Goal: Information Seeking & Learning: Find specific fact

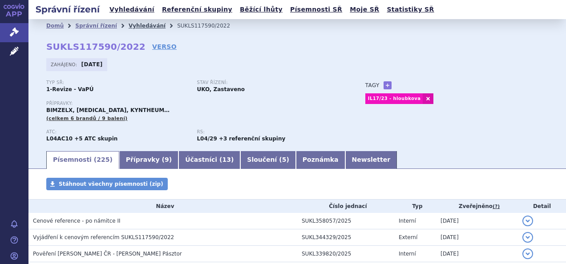
click at [130, 27] on link "Vyhledávání" at bounding box center [147, 26] width 37 height 6
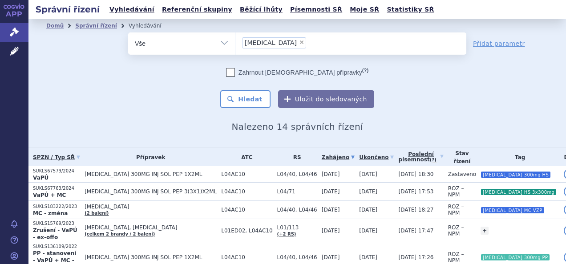
click at [266, 42] on li "× cosentyx" at bounding box center [274, 42] width 64 height 11
click at [235, 42] on select "cosentyx" at bounding box center [235, 43] width 0 height 22
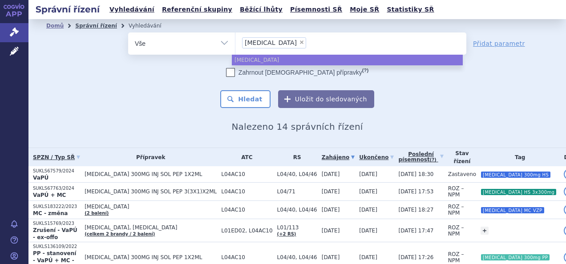
click at [92, 24] on link "Správní řízení" at bounding box center [96, 26] width 42 height 6
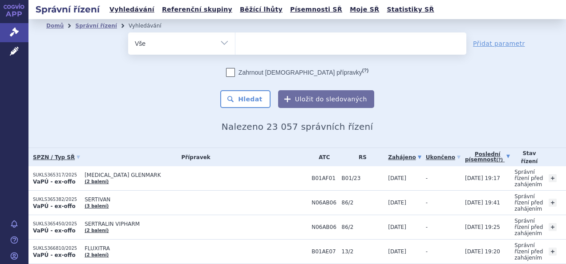
scroll to position [98, 0]
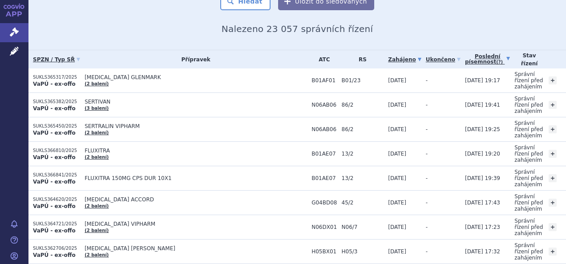
click at [465, 62] on link "Poslední písemnost (?)" at bounding box center [487, 59] width 45 height 18
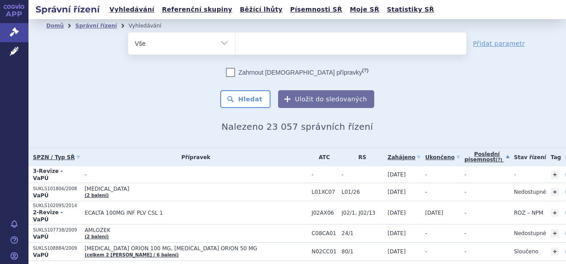
click at [465, 153] on link "Poslední písemnost (?)" at bounding box center [486, 157] width 45 height 18
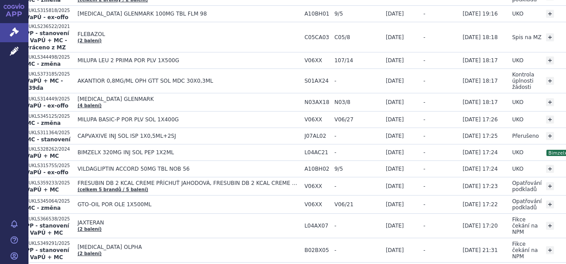
scroll to position [0, 7]
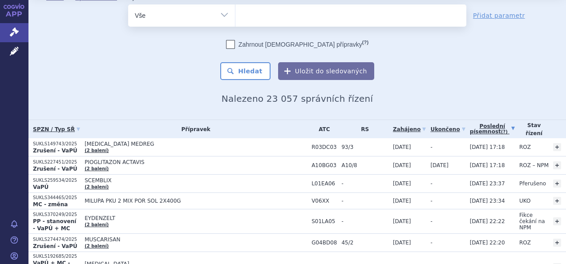
scroll to position [28, 0]
click at [236, 68] on button "Hledat" at bounding box center [245, 71] width 50 height 18
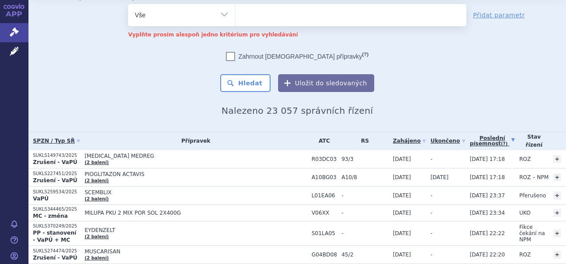
click at [474, 139] on link "Poslední písemnost (?)" at bounding box center [492, 141] width 45 height 18
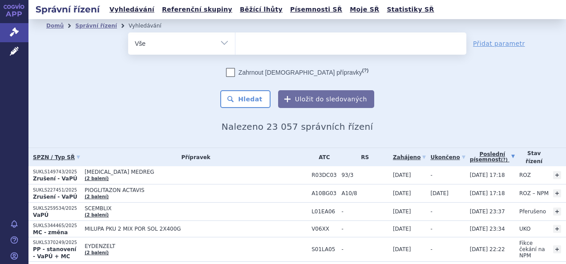
click at [251, 35] on ul at bounding box center [350, 41] width 231 height 19
click at [235, 35] on select at bounding box center [235, 43] width 0 height 22
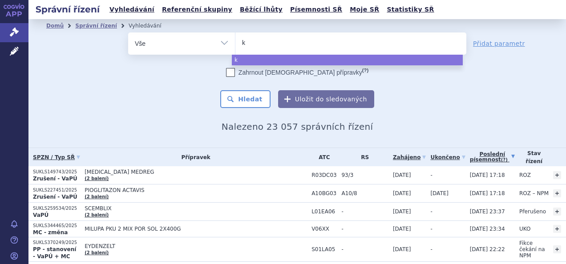
type input "ke"
type input "kesi"
type input "kesim"
type input "kesimp"
type input "kesimpt"
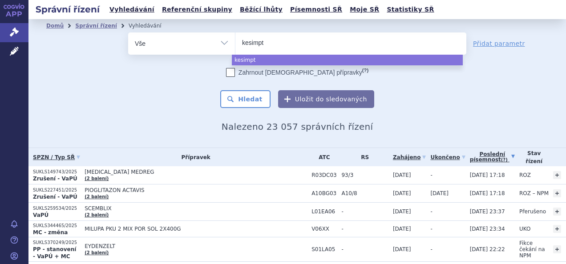
type input "kesimpta"
select select "kesimpta"
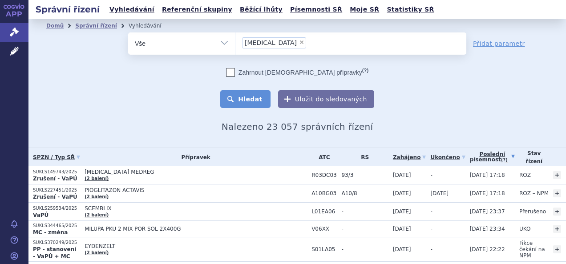
click at [253, 102] on button "Hledat" at bounding box center [245, 99] width 50 height 18
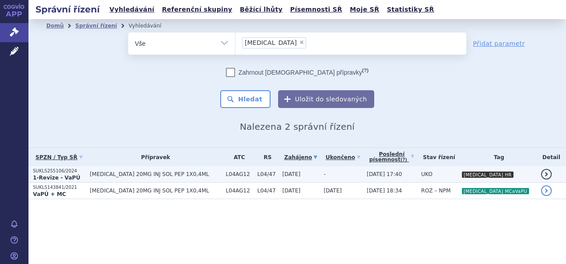
click at [370, 173] on td "[DATE] 17:40" at bounding box center [389, 174] width 54 height 16
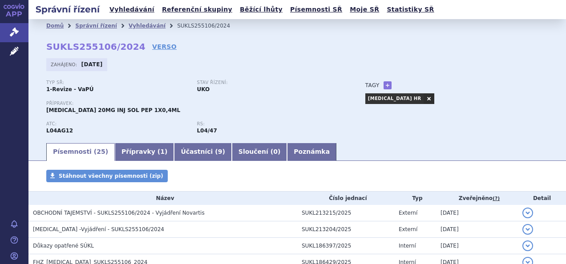
drag, startPoint x: 145, startPoint y: 54, endPoint x: 148, endPoint y: 49, distance: 6.0
click at [145, 54] on div "Domů Správní řízení Vyhledávání SUKLS255106/2024 SUKLS255106/2024 VERSO Zahájen…" at bounding box center [296, 86] width 537 height 109
click at [152, 49] on link "VERSO" at bounding box center [164, 46] width 24 height 9
click at [17, 14] on link "APP" at bounding box center [14, 11] width 28 height 23
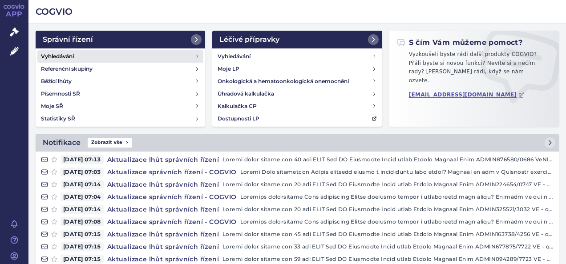
click at [62, 55] on h4 "Vyhledávání" at bounding box center [57, 56] width 33 height 9
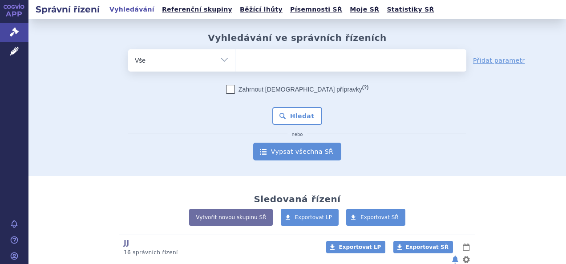
drag, startPoint x: 0, startPoint y: 0, endPoint x: 278, endPoint y: 149, distance: 316.0
click at [278, 149] on link "Vypsat všechna SŘ" at bounding box center [297, 152] width 88 height 18
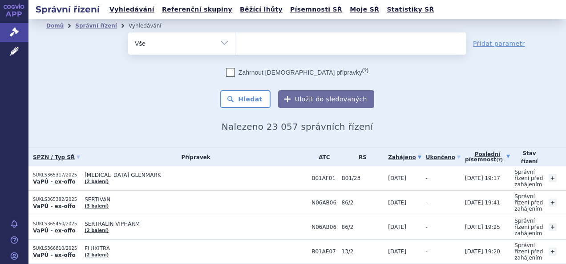
scroll to position [44, 0]
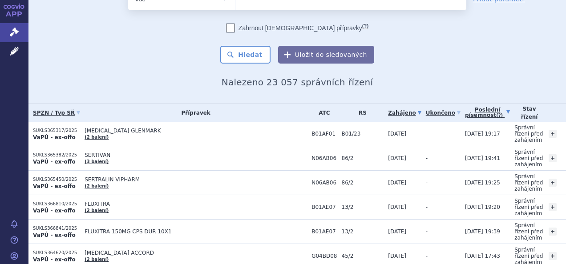
click at [465, 110] on link "Poslední písemnost (?)" at bounding box center [487, 113] width 45 height 18
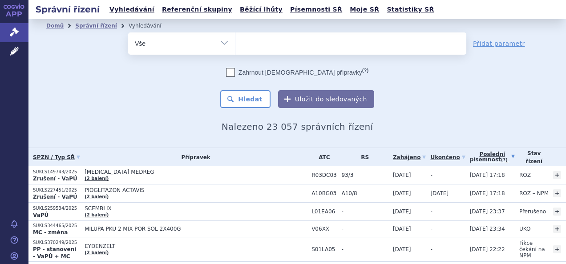
scroll to position [133, 0]
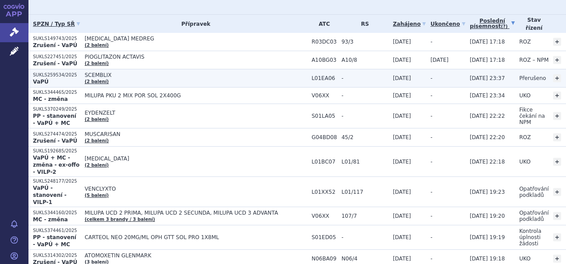
click at [270, 81] on td "SCEMBLIX (2 balení)" at bounding box center [193, 78] width 227 height 18
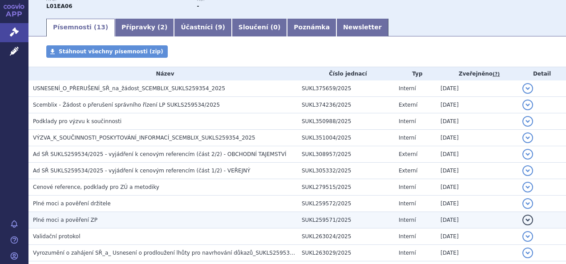
scroll to position [133, 0]
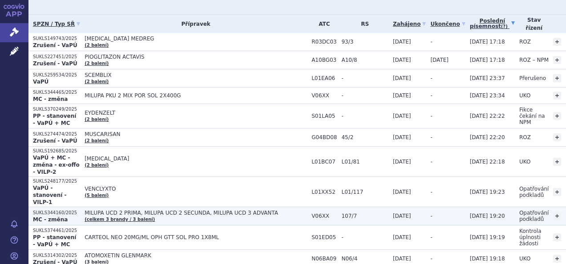
scroll to position [178, 0]
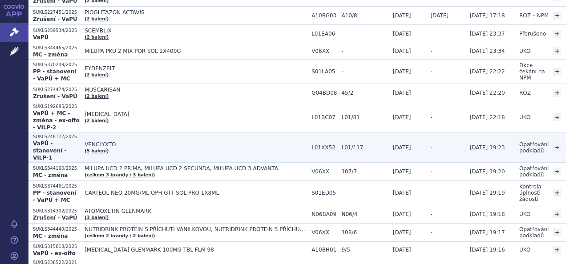
click at [286, 142] on span "VENCLYXTO" at bounding box center [195, 144] width 222 height 6
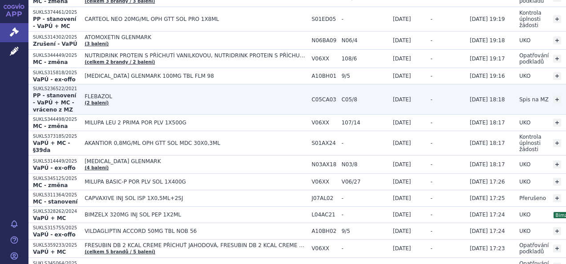
scroll to position [356, 0]
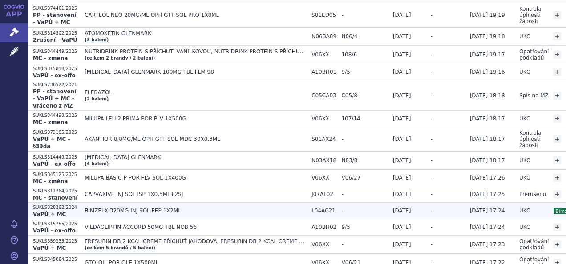
click at [208, 205] on td "BIMZELX 320MG INJ SOL PEP 1X2ML" at bounding box center [193, 211] width 227 height 16
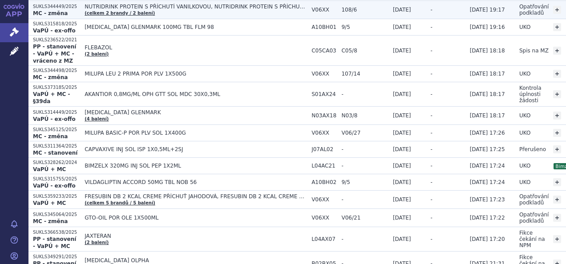
scroll to position [400, 0]
